Goal: Task Accomplishment & Management: Manage account settings

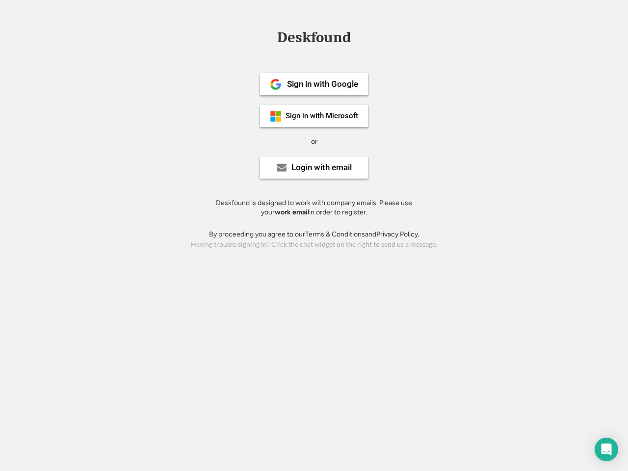
click at [314, 140] on div "or" at bounding box center [314, 142] width 6 height 10
click at [314, 39] on div "Deskfound" at bounding box center [313, 37] width 83 height 15
click at [268, 37] on div "Deskfound" at bounding box center [314, 39] width 628 height 19
click at [314, 39] on div "Deskfound" at bounding box center [313, 37] width 83 height 15
click at [314, 141] on div "or" at bounding box center [314, 142] width 6 height 10
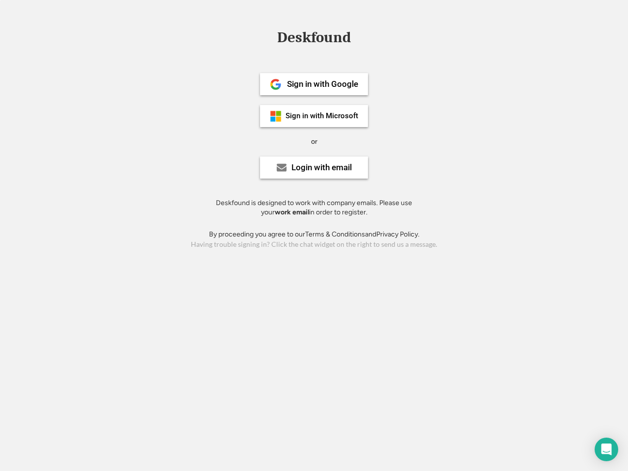
click at [314, 84] on div "Sign in with Google" at bounding box center [322, 84] width 71 height 8
click at [322, 84] on div "Sign in with Google" at bounding box center [322, 84] width 71 height 8
click at [276, 84] on img at bounding box center [276, 85] width 12 height 12
click at [314, 116] on div "Sign in with Microsoft" at bounding box center [322, 115] width 73 height 7
click at [322, 116] on div "Sign in with Microsoft" at bounding box center [322, 115] width 73 height 7
